Goal: Book appointment/travel/reservation

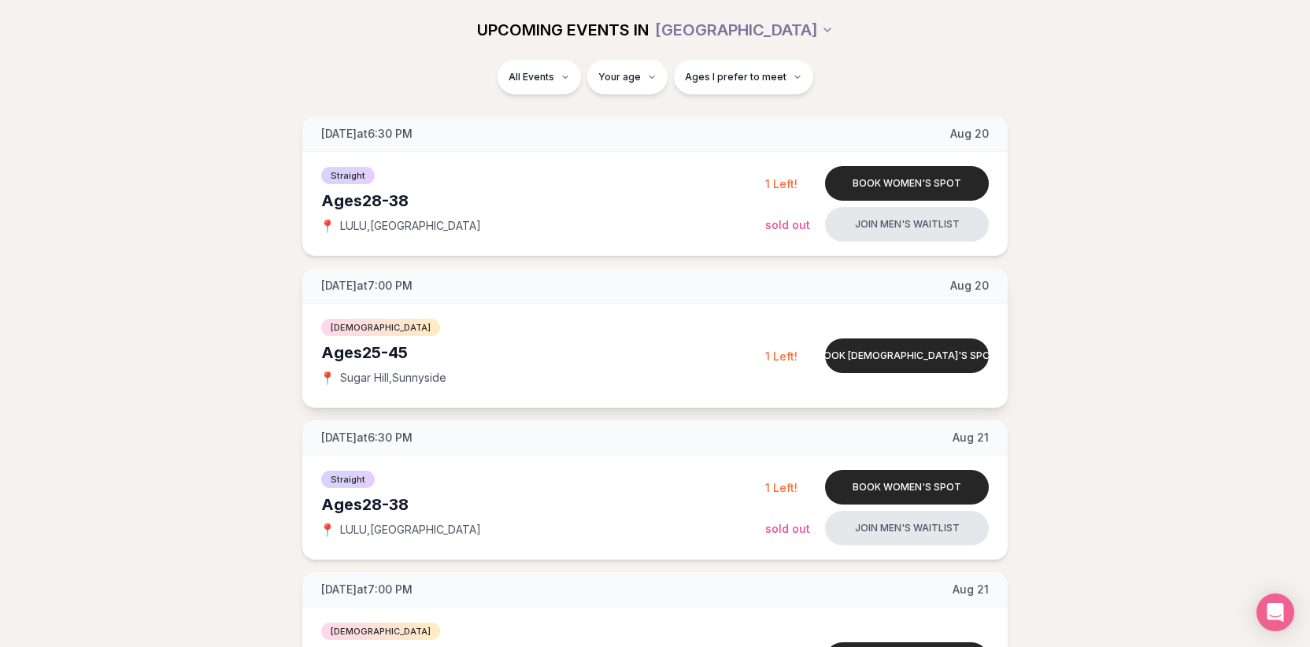
scroll to position [226, 0]
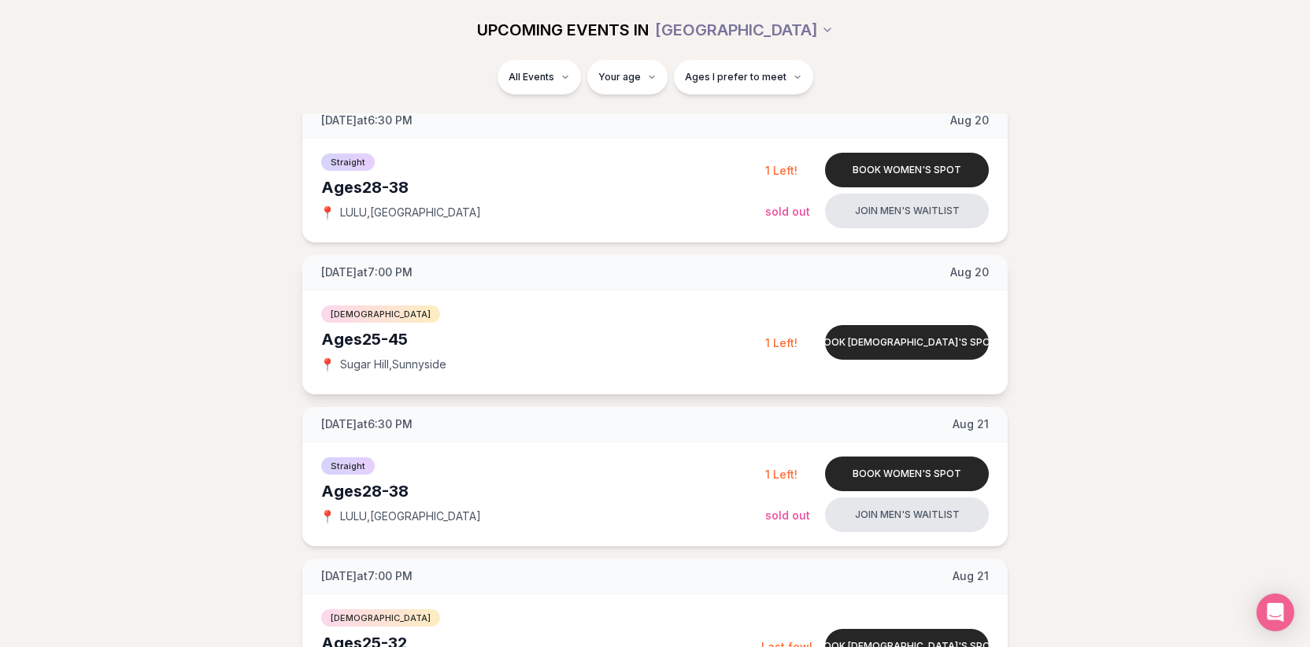
click at [361, 310] on span "[DEMOGRAPHIC_DATA]" at bounding box center [380, 313] width 119 height 17
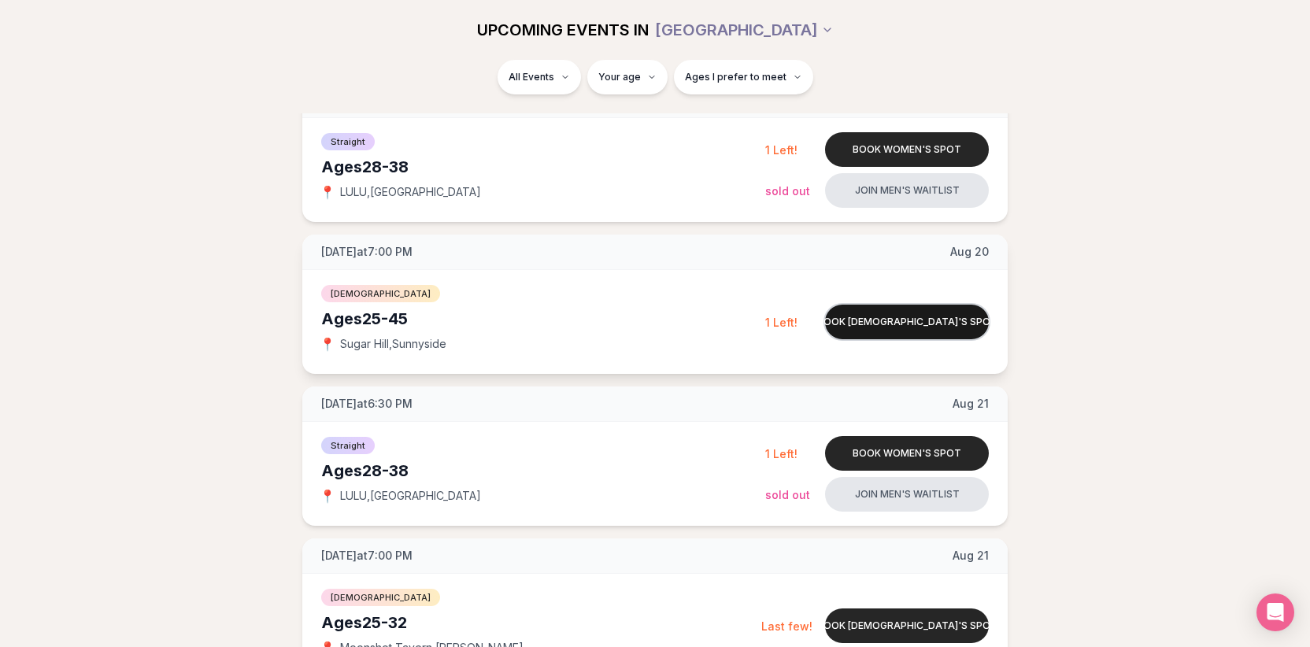
scroll to position [245, 0]
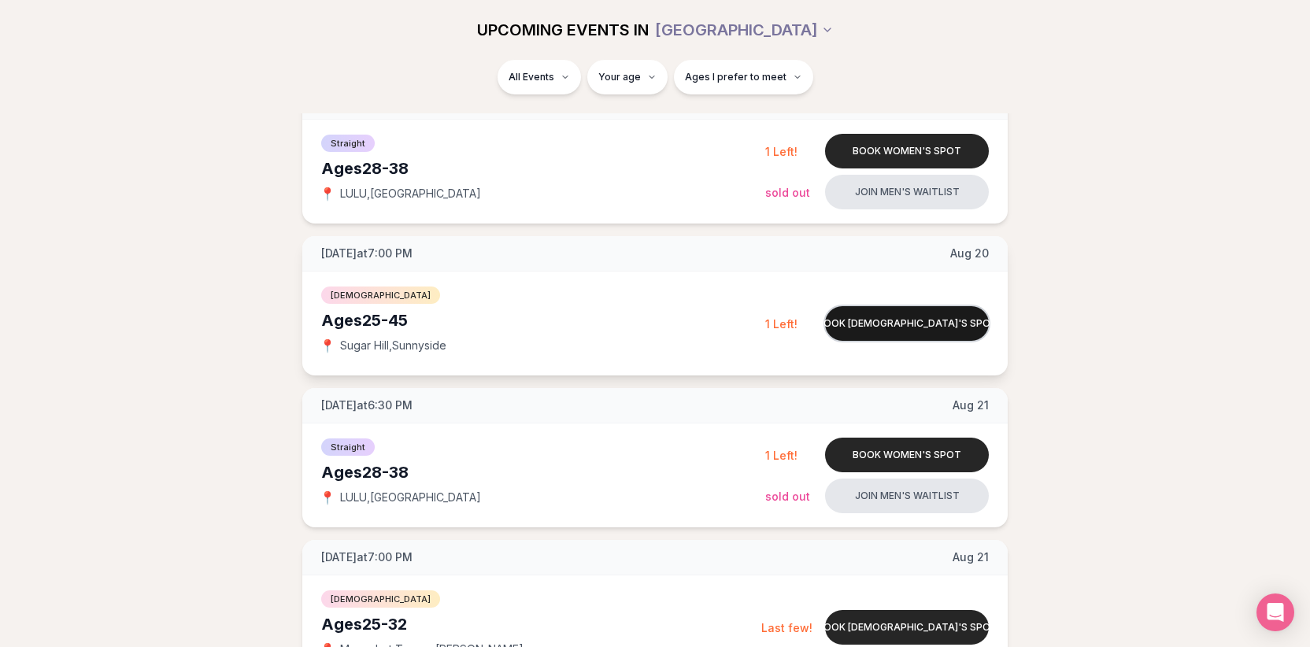
click at [897, 320] on button "Book [DEMOGRAPHIC_DATA]'s spot" at bounding box center [907, 323] width 164 height 35
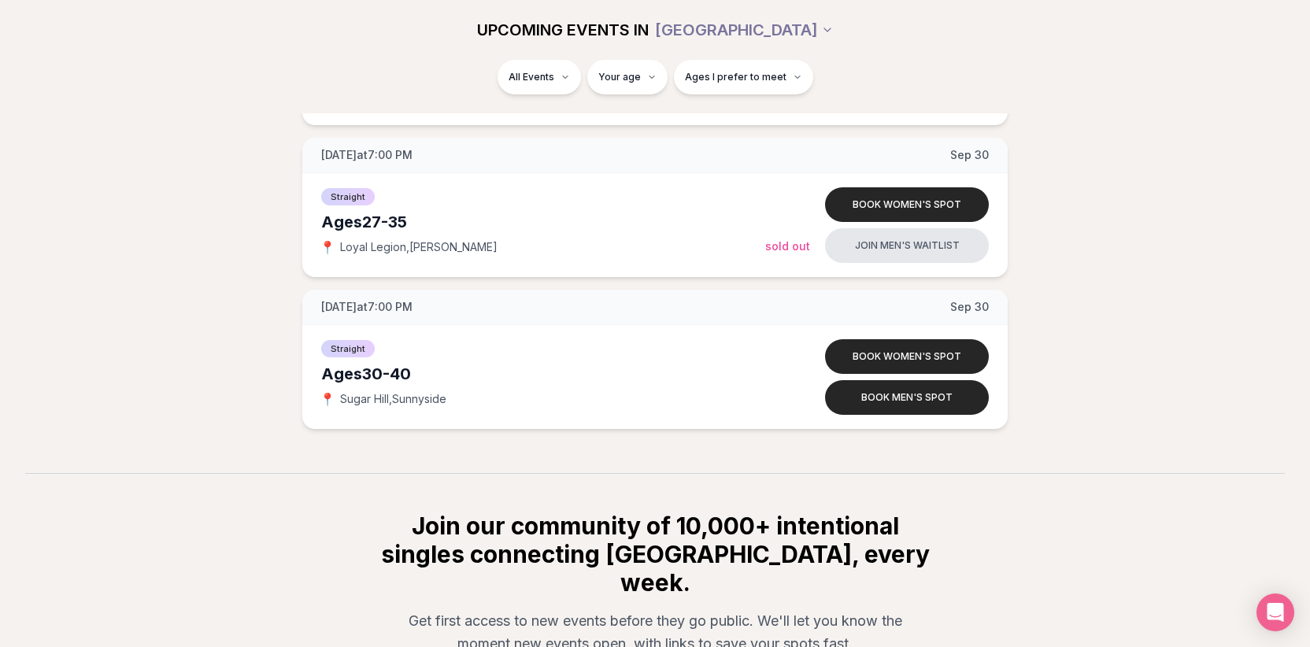
scroll to position [6878, 0]
click at [731, 84] on button "Ages I prefer to meet" at bounding box center [743, 77] width 139 height 35
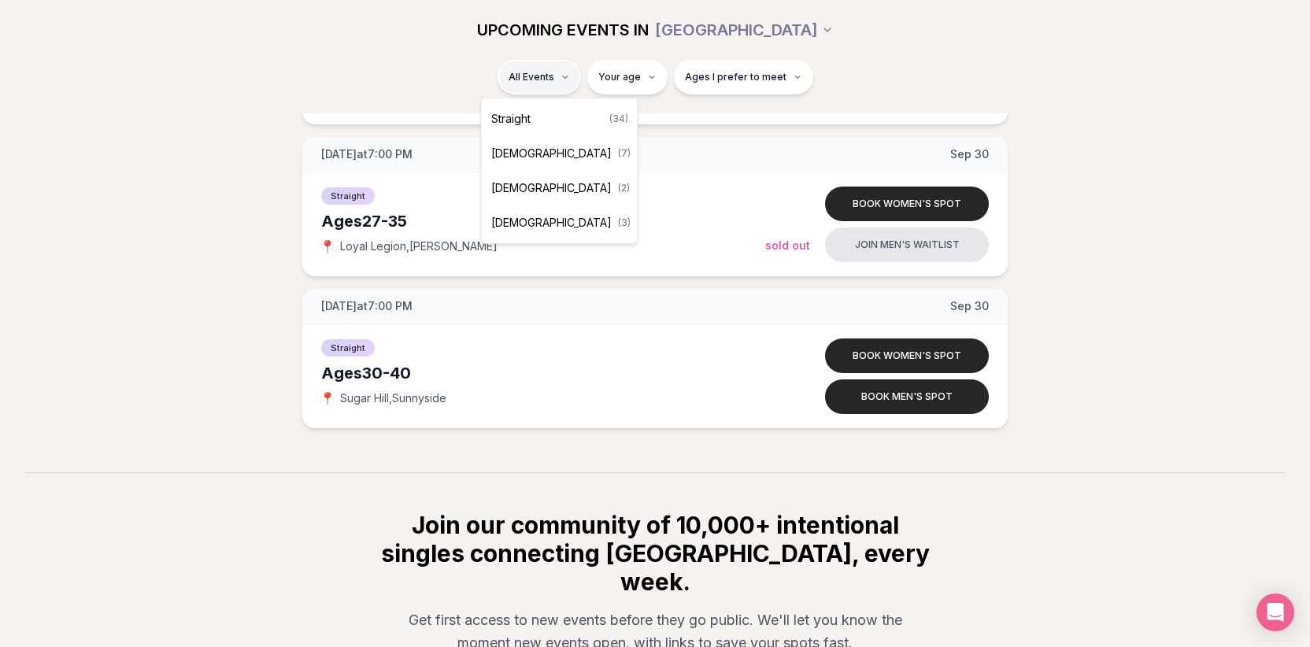
click at [520, 186] on span "[DEMOGRAPHIC_DATA]" at bounding box center [551, 188] width 120 height 16
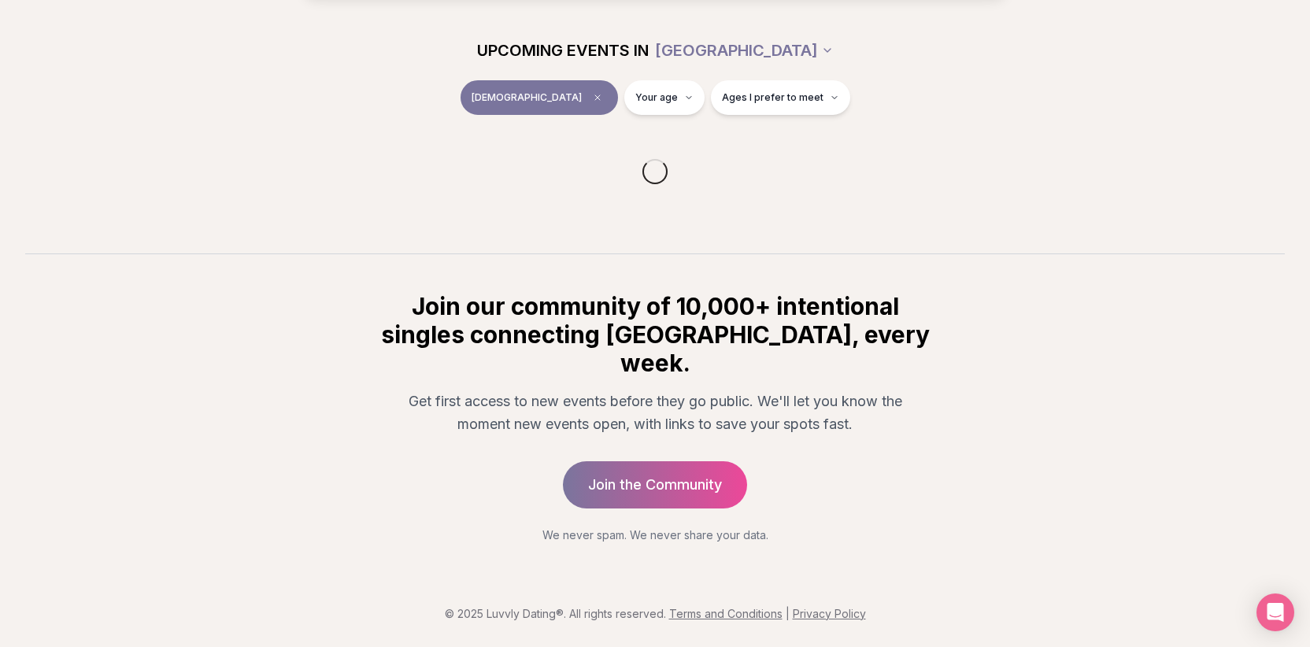
scroll to position [147, 0]
